Goal: Task Accomplishment & Management: Use online tool/utility

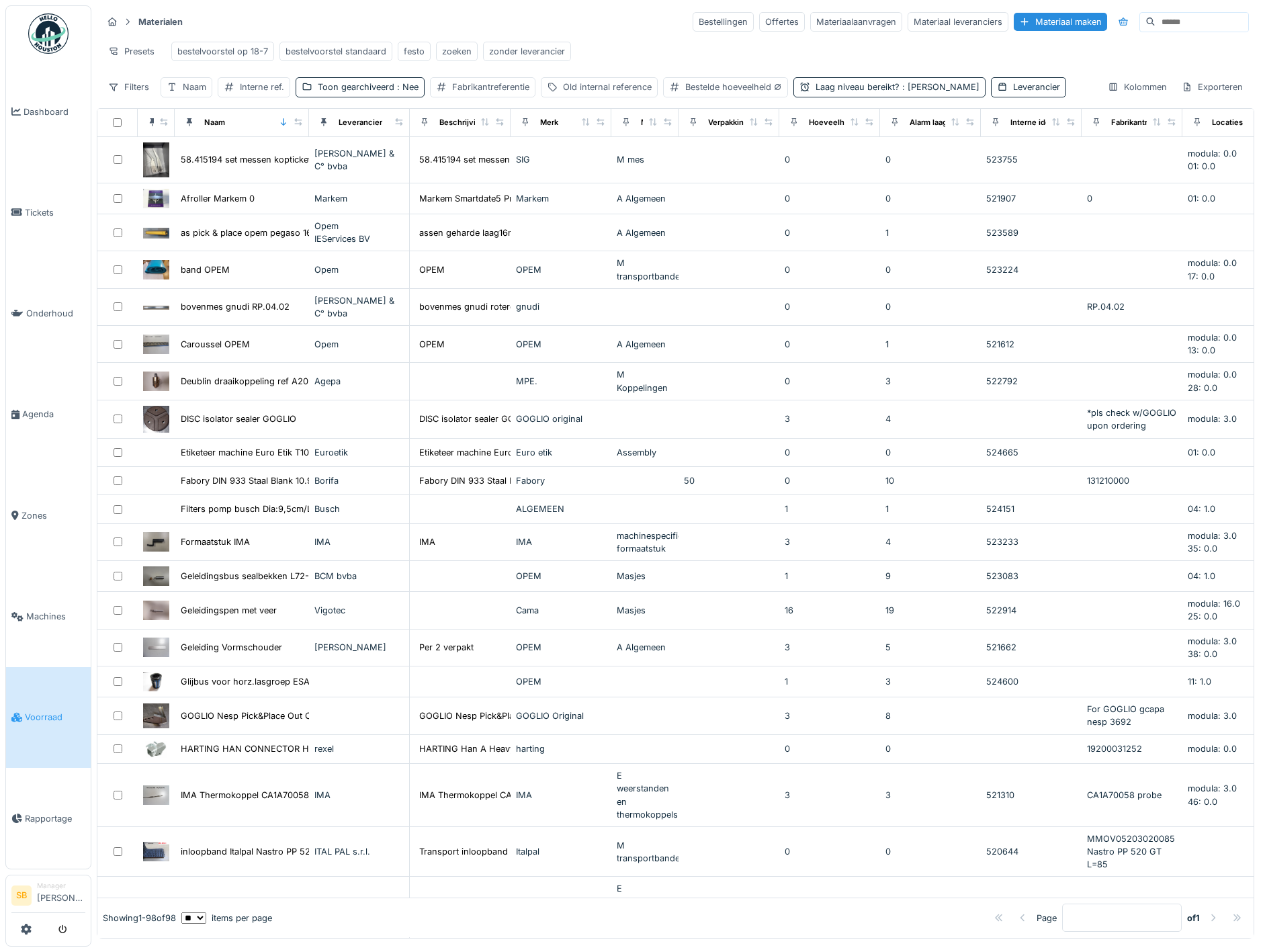
select select "**"
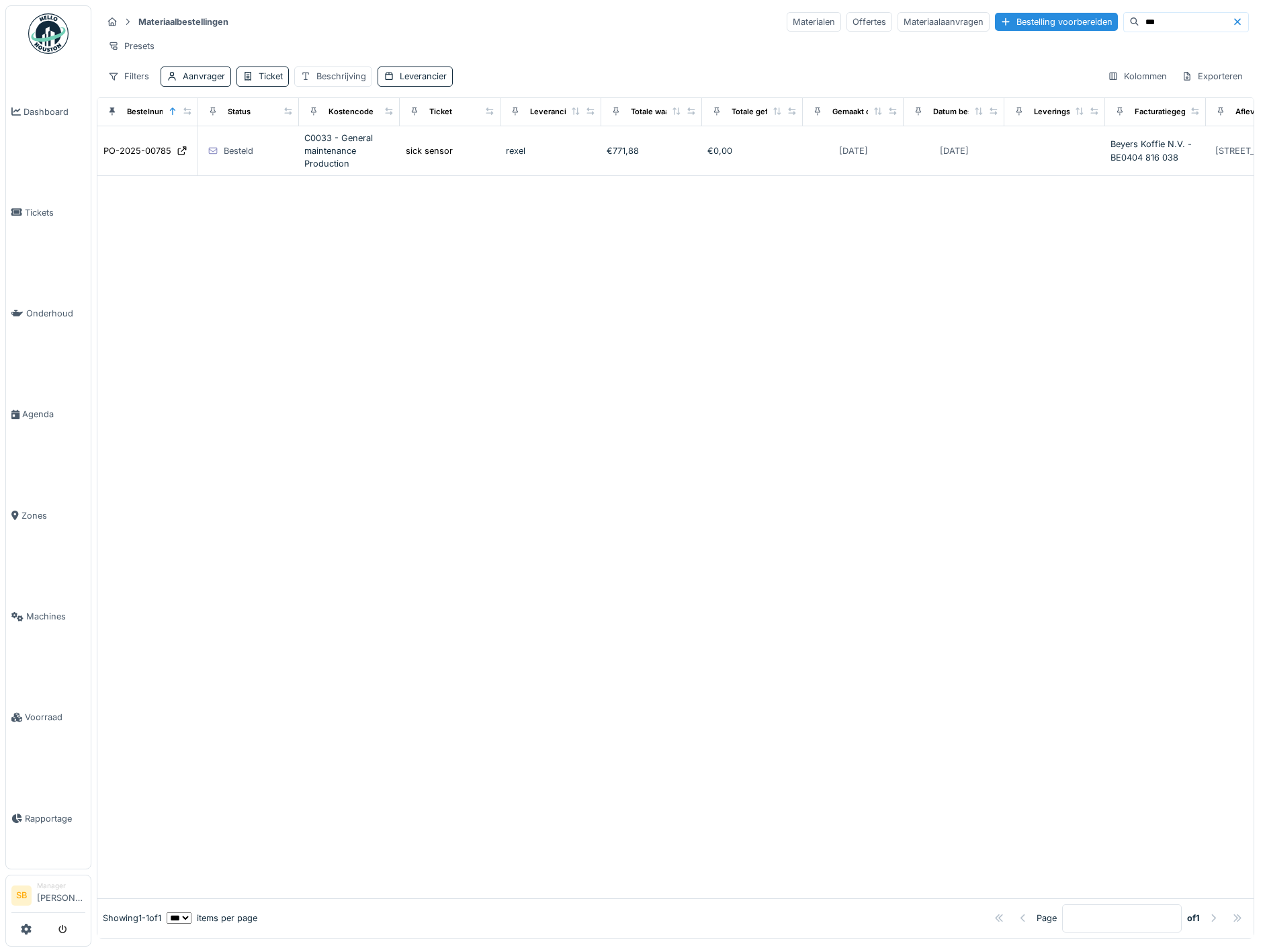
scroll to position [3, 0]
drag, startPoint x: 1122, startPoint y: 24, endPoint x: 948, endPoint y: 15, distance: 174.2
click at [971, 20] on div "Materialen Offertes Materiaalaanvragen Bestelling voorbereiden ***" at bounding box center [1017, 22] width 462 height 20
